Goal: Task Accomplishment & Management: Manage account settings

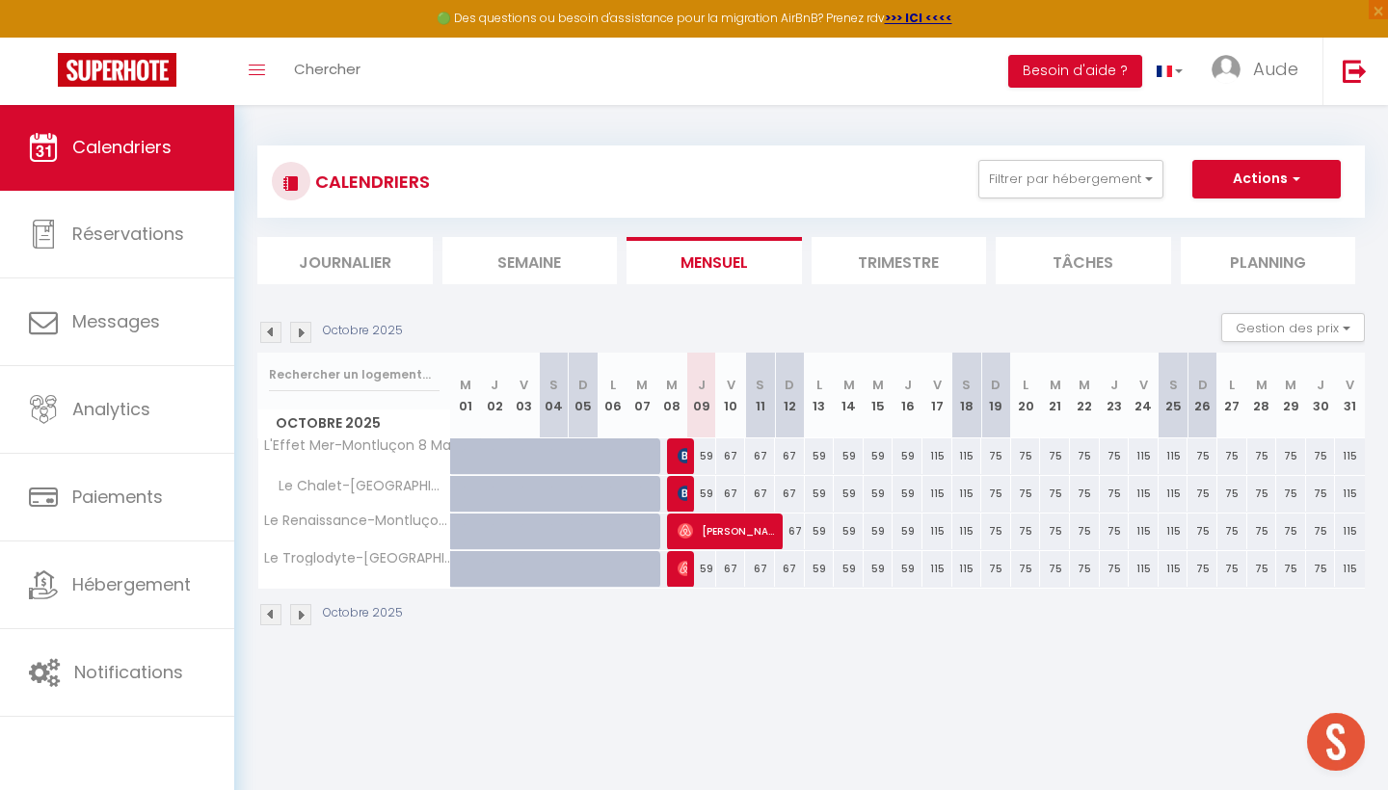
click at [681, 491] on img at bounding box center [685, 493] width 15 height 15
select select "OK"
select select "0"
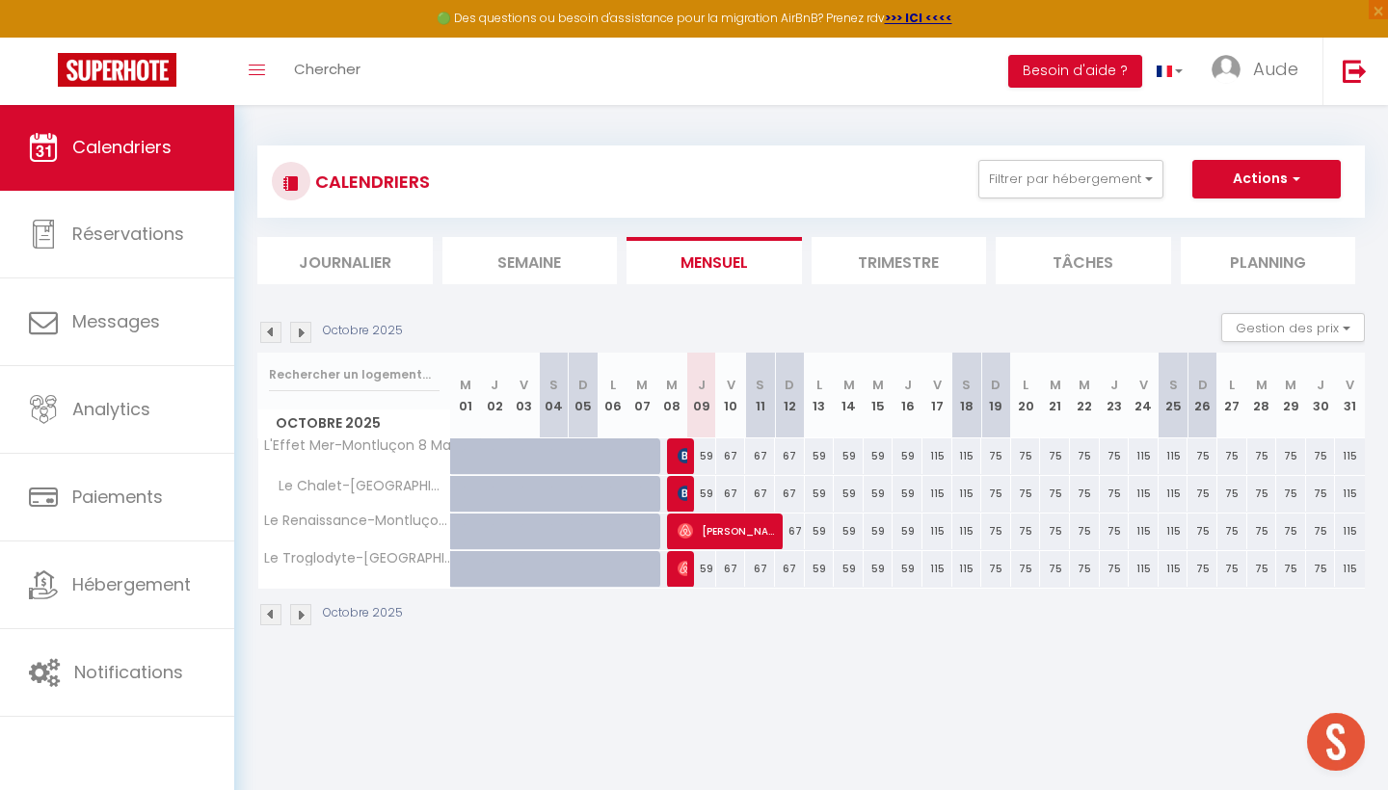
select select "1"
select select
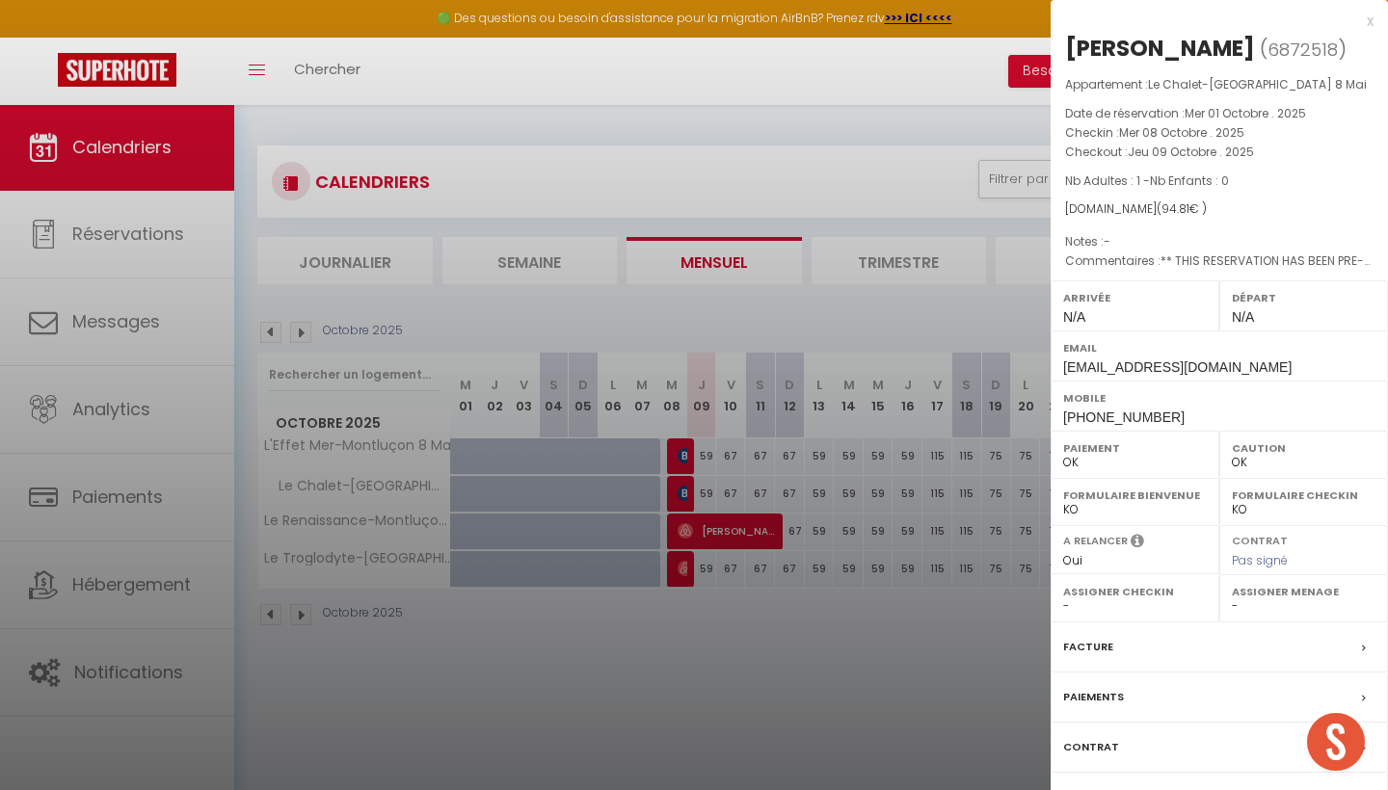
click at [1148, 640] on div "Facture" at bounding box center [1218, 648] width 337 height 50
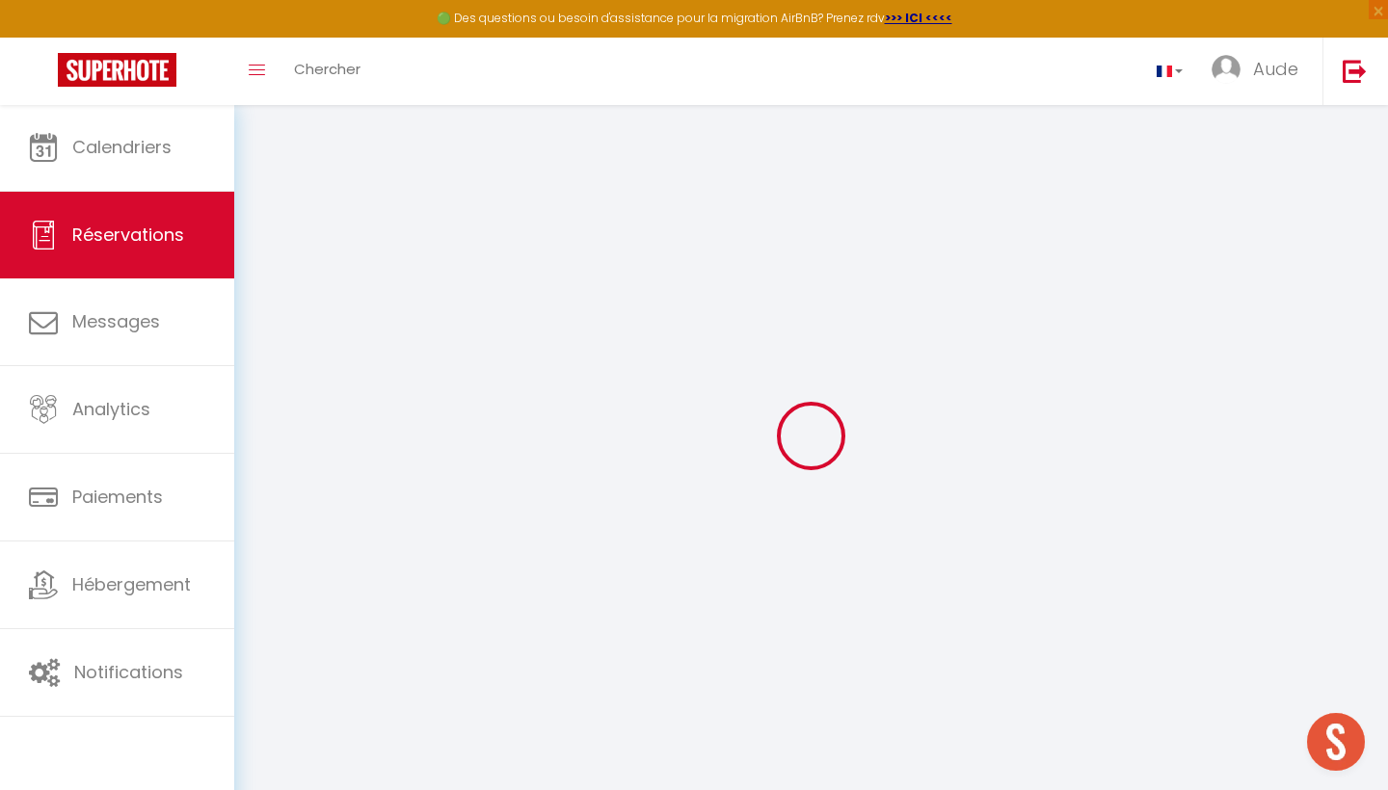
select select "cleaning"
select select "taxes"
select select
checkbox input "false"
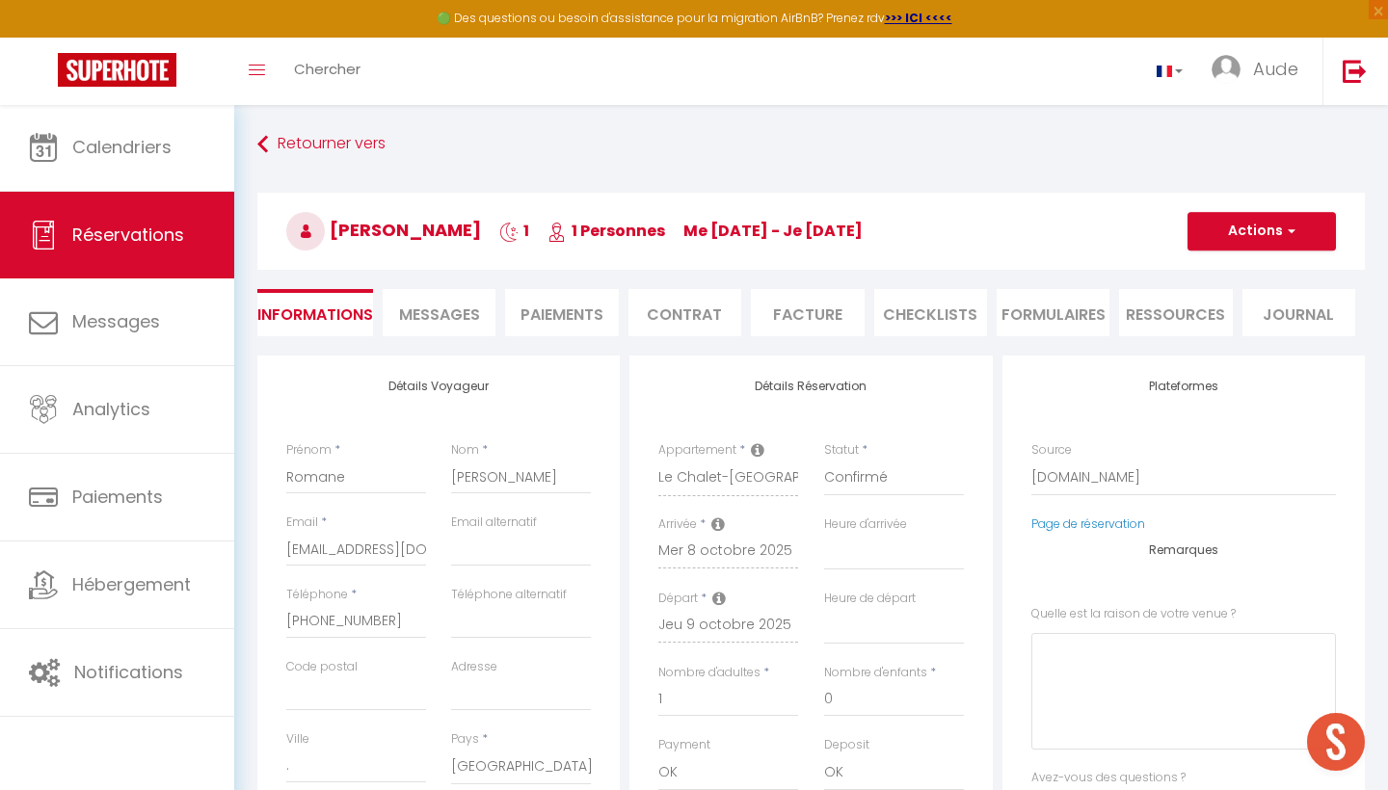
select select
checkbox input "false"
type \?0 "** THIS RESERVATION HAS BEEN PRE-PAID ** BOOKING NOTE : Payment charge is EUR 1…"
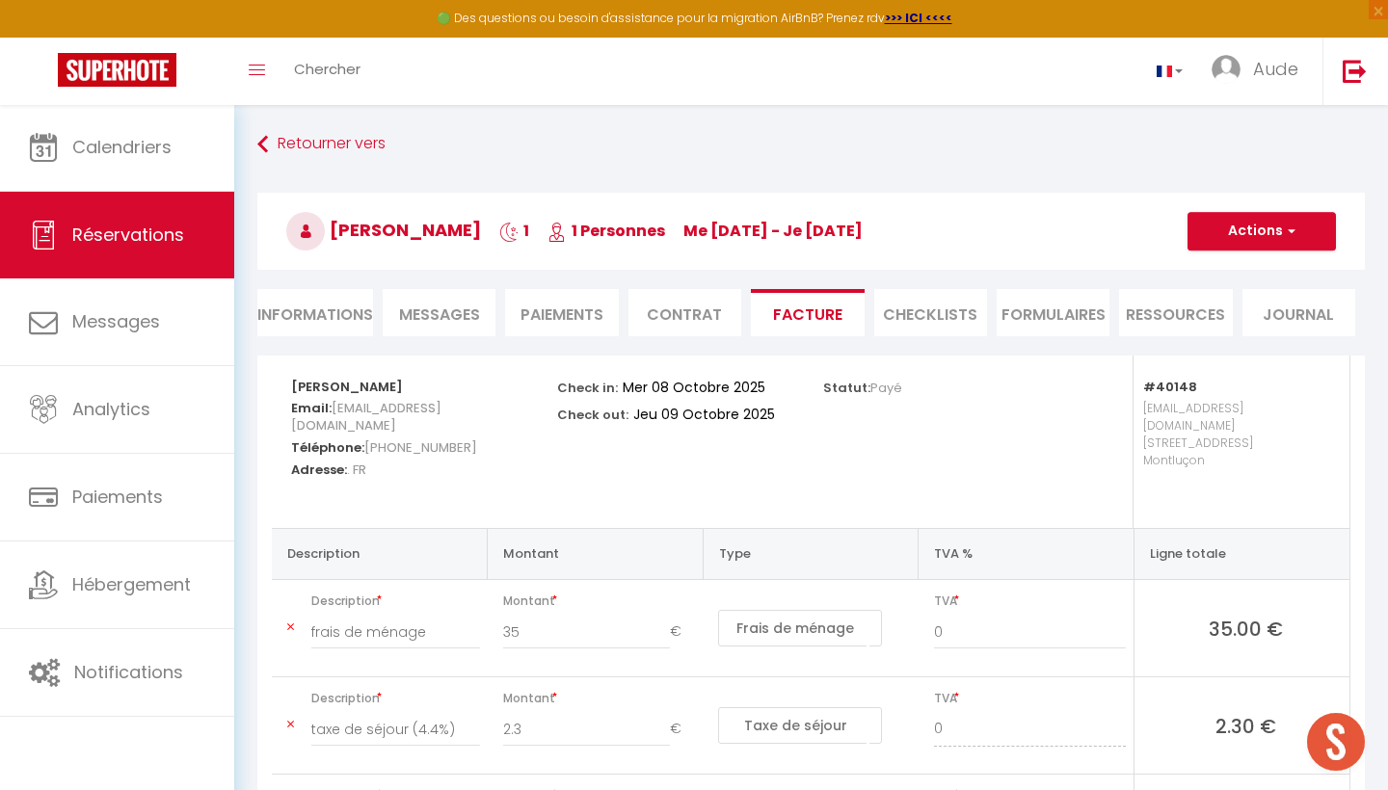
click at [1221, 226] on button "Actions" at bounding box center [1261, 231] width 148 height 39
click at [1239, 295] on link "Aperçu et éditer" at bounding box center [1247, 298] width 162 height 25
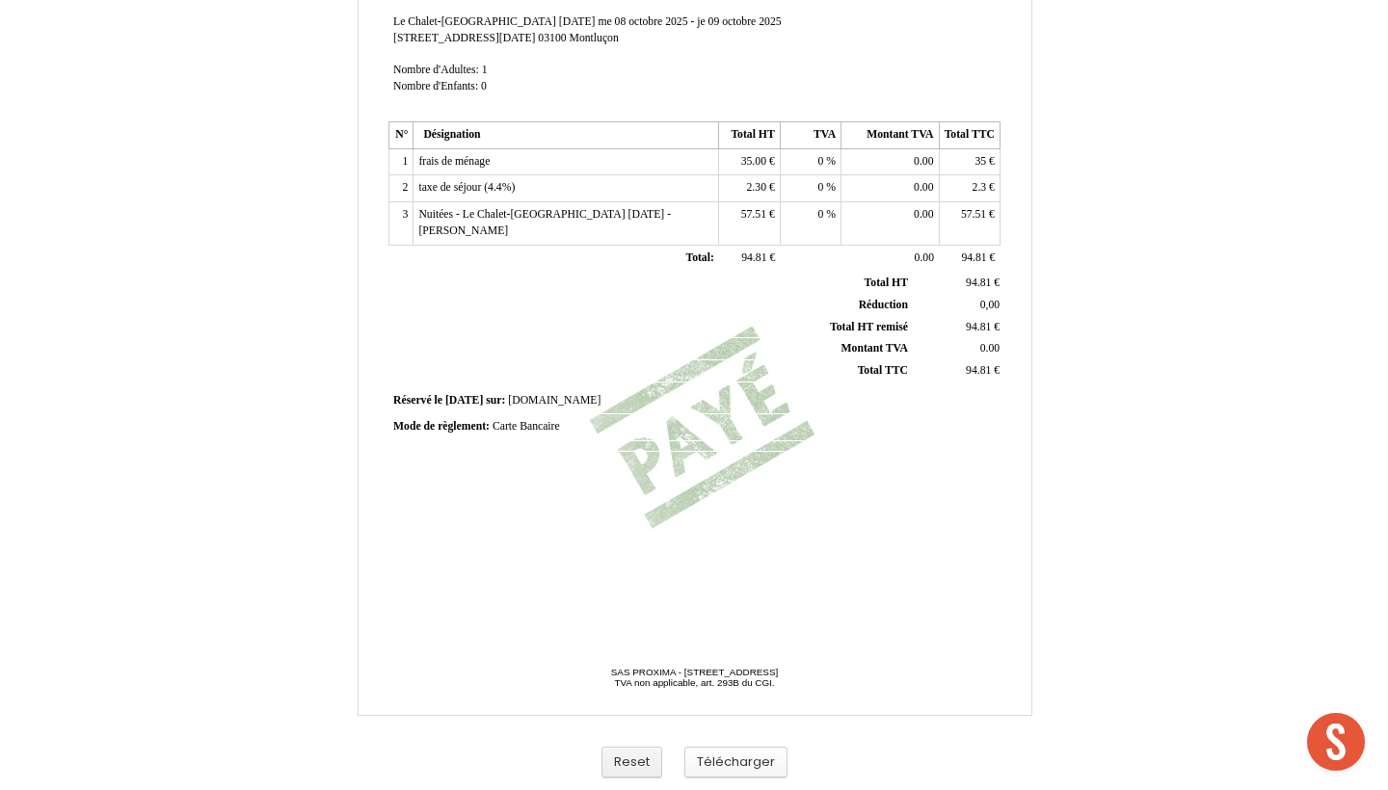
scroll to position [373, 0]
click at [717, 758] on button "Télécharger" at bounding box center [735, 763] width 103 height 32
